Goal: Task Accomplishment & Management: Complete application form

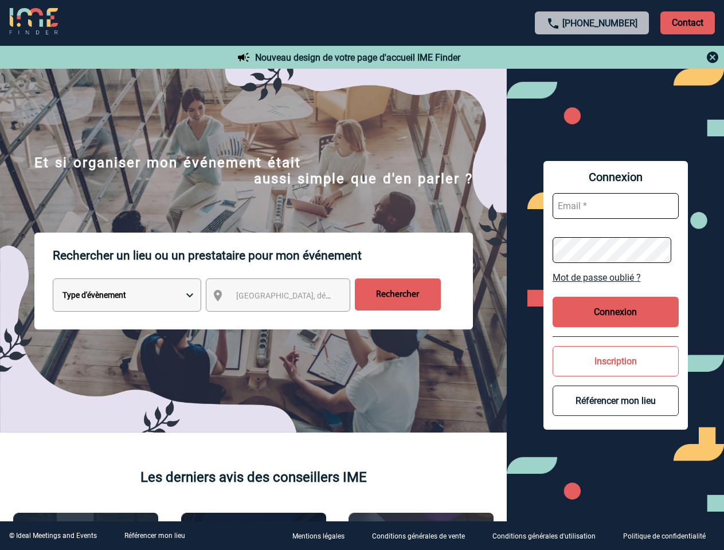
click at [362, 275] on p "Rechercher un lieu ou un prestataire pour mon événement" at bounding box center [263, 256] width 420 height 46
click at [687, 22] on p "Contact" at bounding box center [687, 22] width 54 height 23
click at [592, 57] on div at bounding box center [592, 57] width 255 height 14
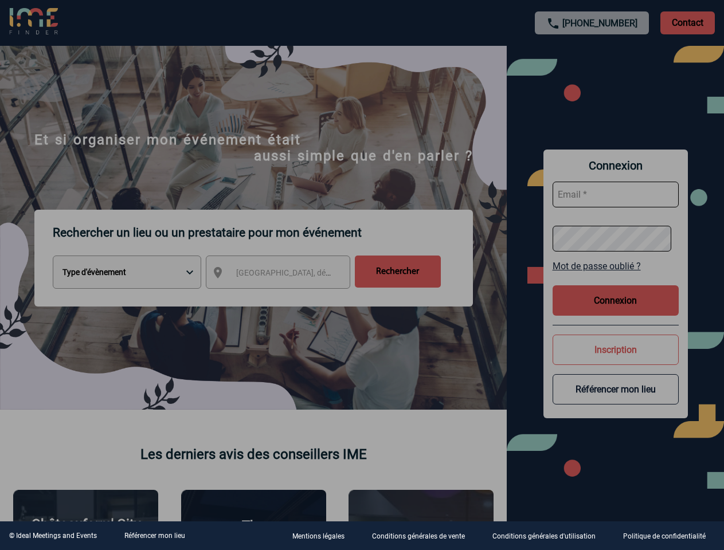
click at [288, 297] on div at bounding box center [362, 275] width 724 height 550
click at [616, 277] on div at bounding box center [362, 275] width 724 height 550
click at [616, 312] on div at bounding box center [362, 275] width 724 height 550
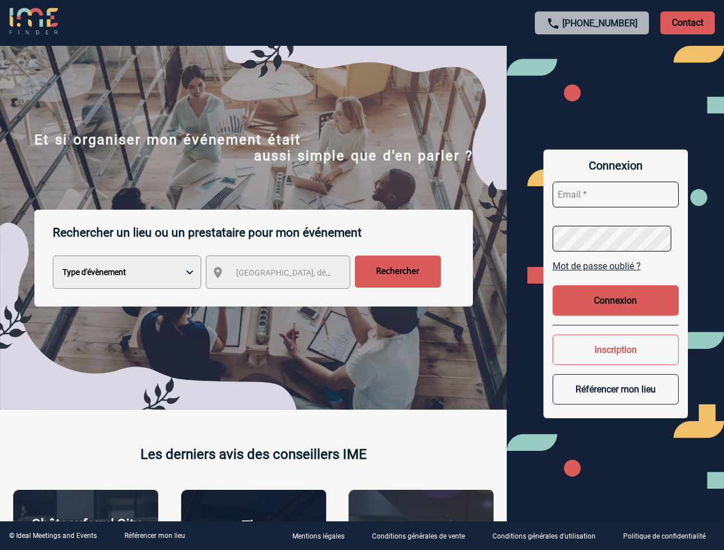
click at [616, 361] on button "Inscription" at bounding box center [616, 350] width 126 height 30
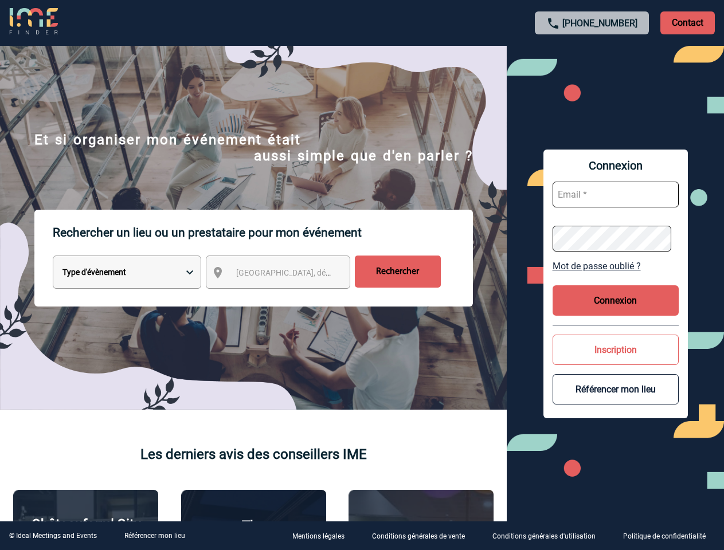
click at [616, 401] on button "Référencer mon lieu" at bounding box center [616, 389] width 126 height 30
click at [154, 536] on link "Référencer mon lieu" at bounding box center [154, 536] width 61 height 8
